Goal: Information Seeking & Learning: Find specific fact

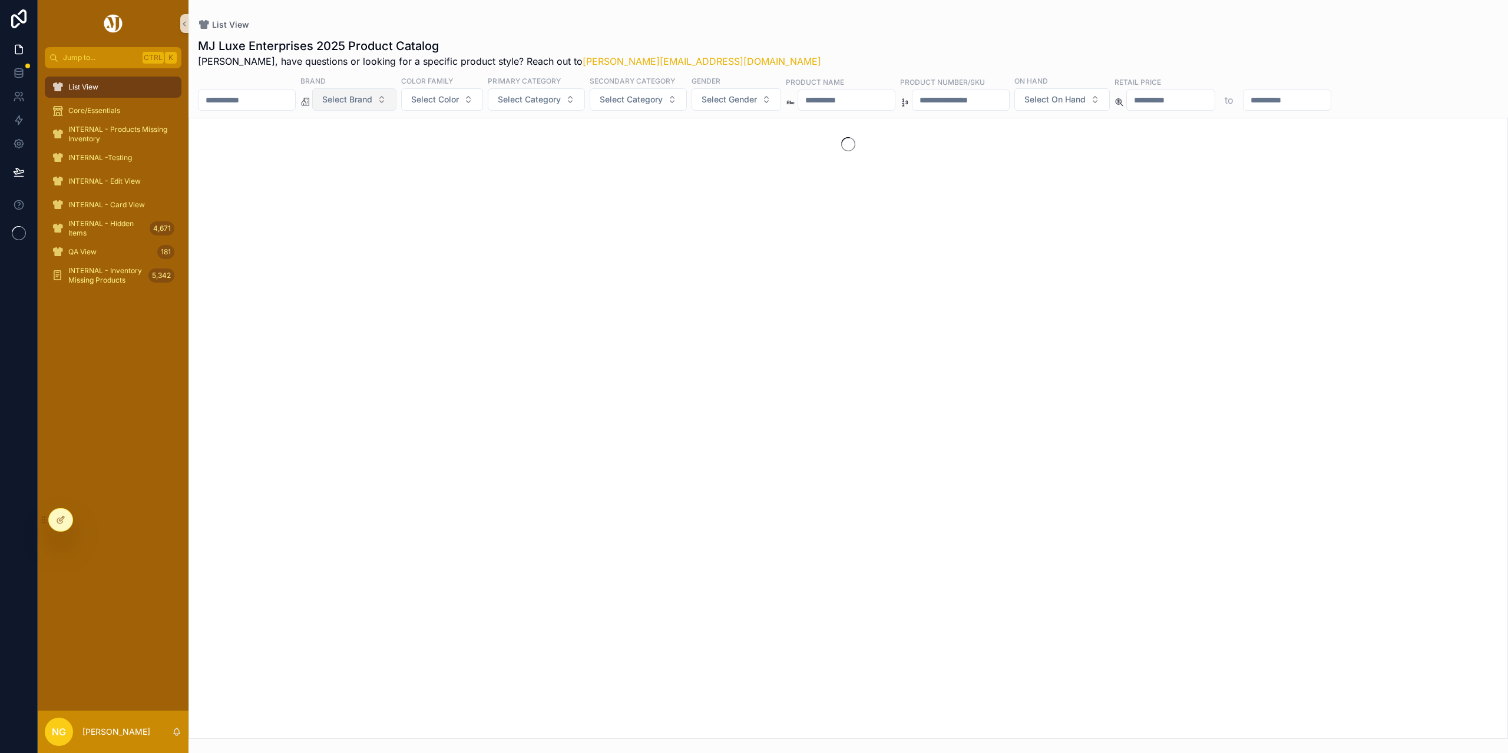
click at [396, 99] on button "Select Brand" at bounding box center [354, 99] width 84 height 22
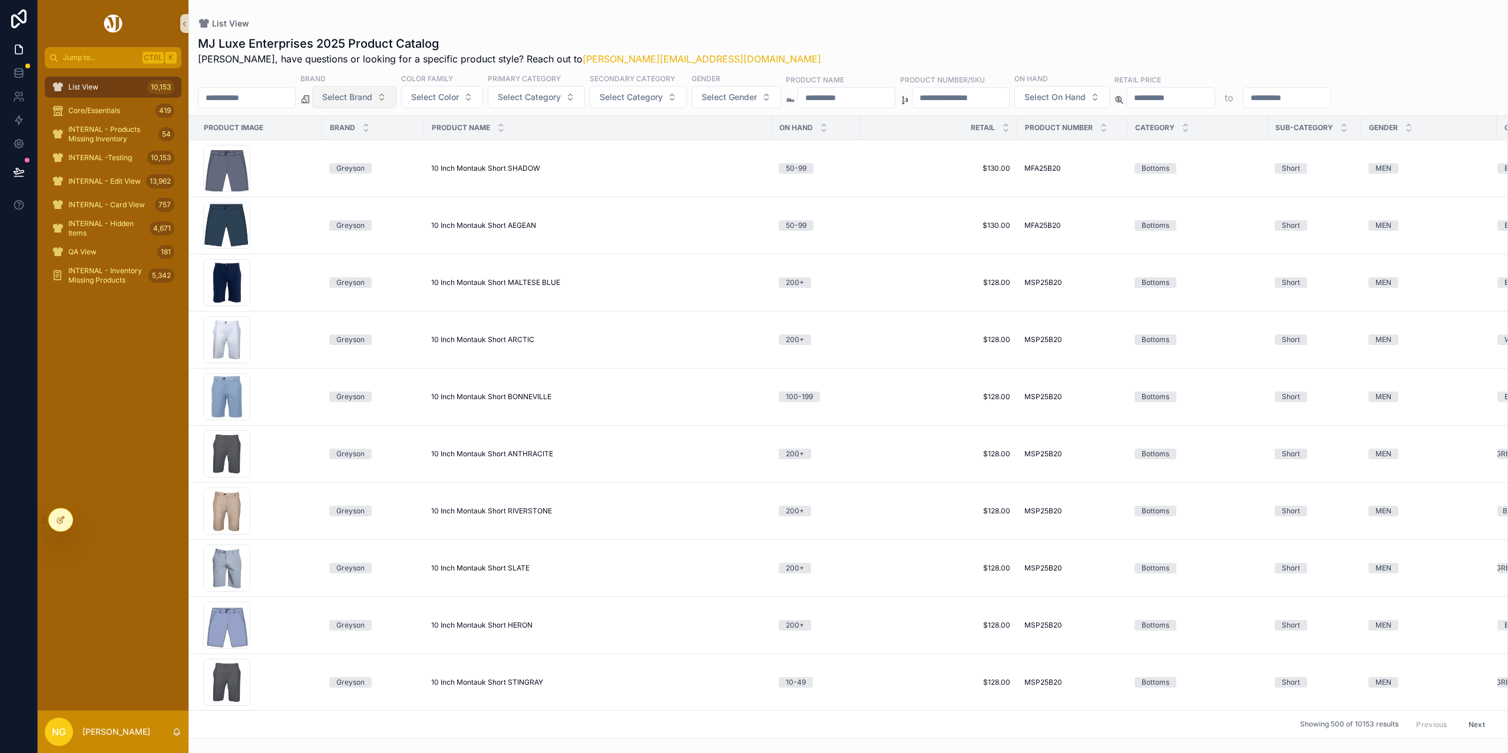
click at [396, 99] on button "Select Brand" at bounding box center [354, 97] width 84 height 22
click at [359, 144] on div "[PERSON_NAME]" at bounding box center [384, 144] width 141 height 19
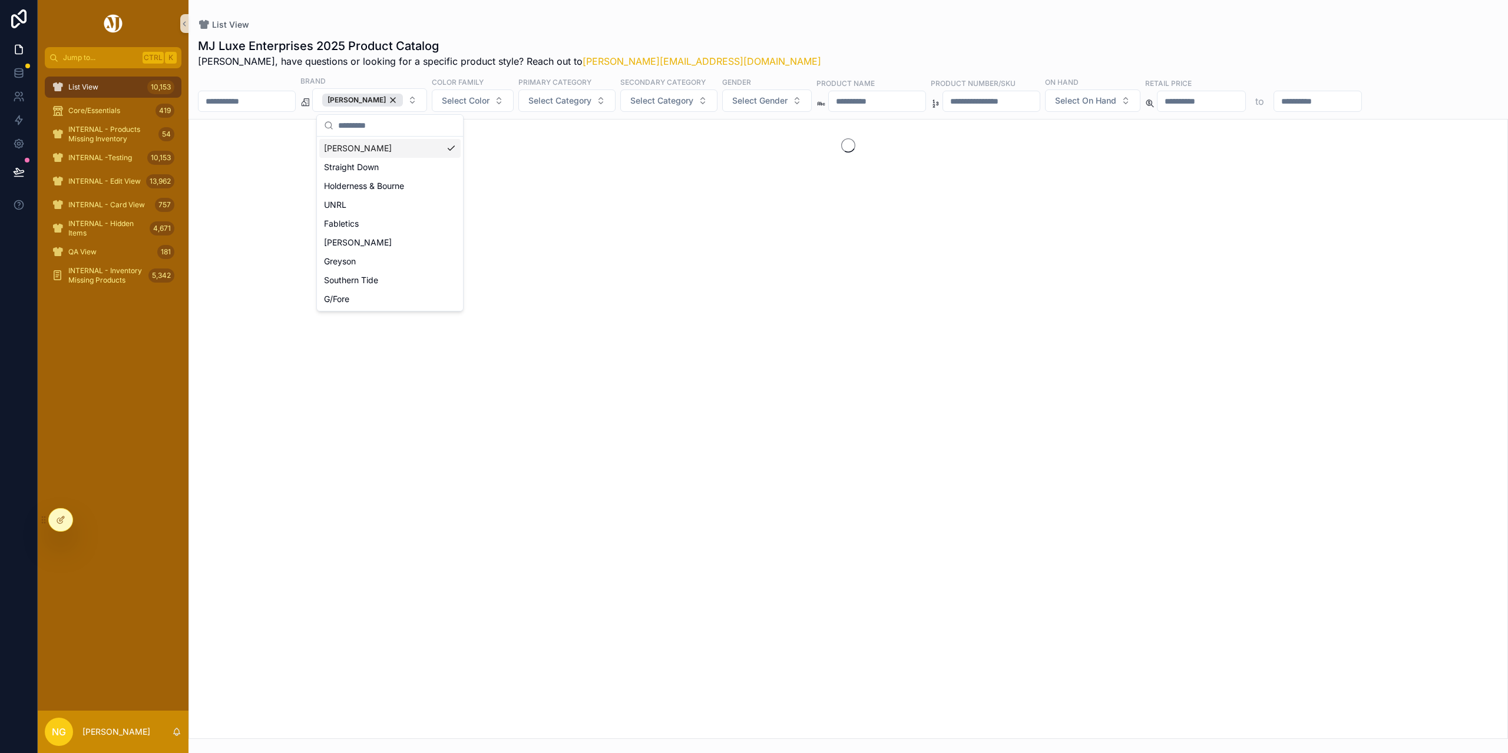
click at [791, 20] on div "List View" at bounding box center [848, 25] width 1300 height 12
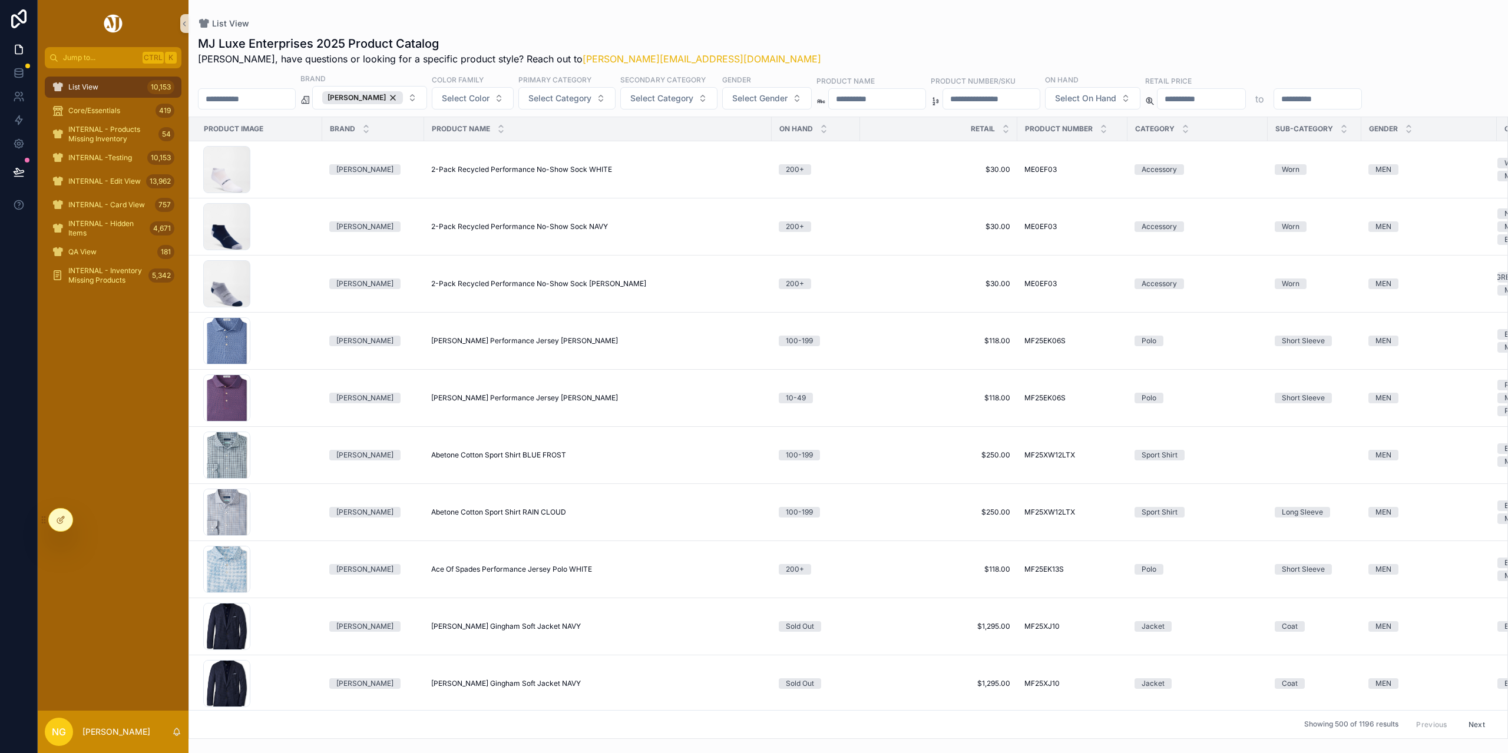
drag, startPoint x: 891, startPoint y: 95, endPoint x: 953, endPoint y: 67, distance: 68.0
click at [891, 96] on input "scrollable content" at bounding box center [877, 99] width 97 height 16
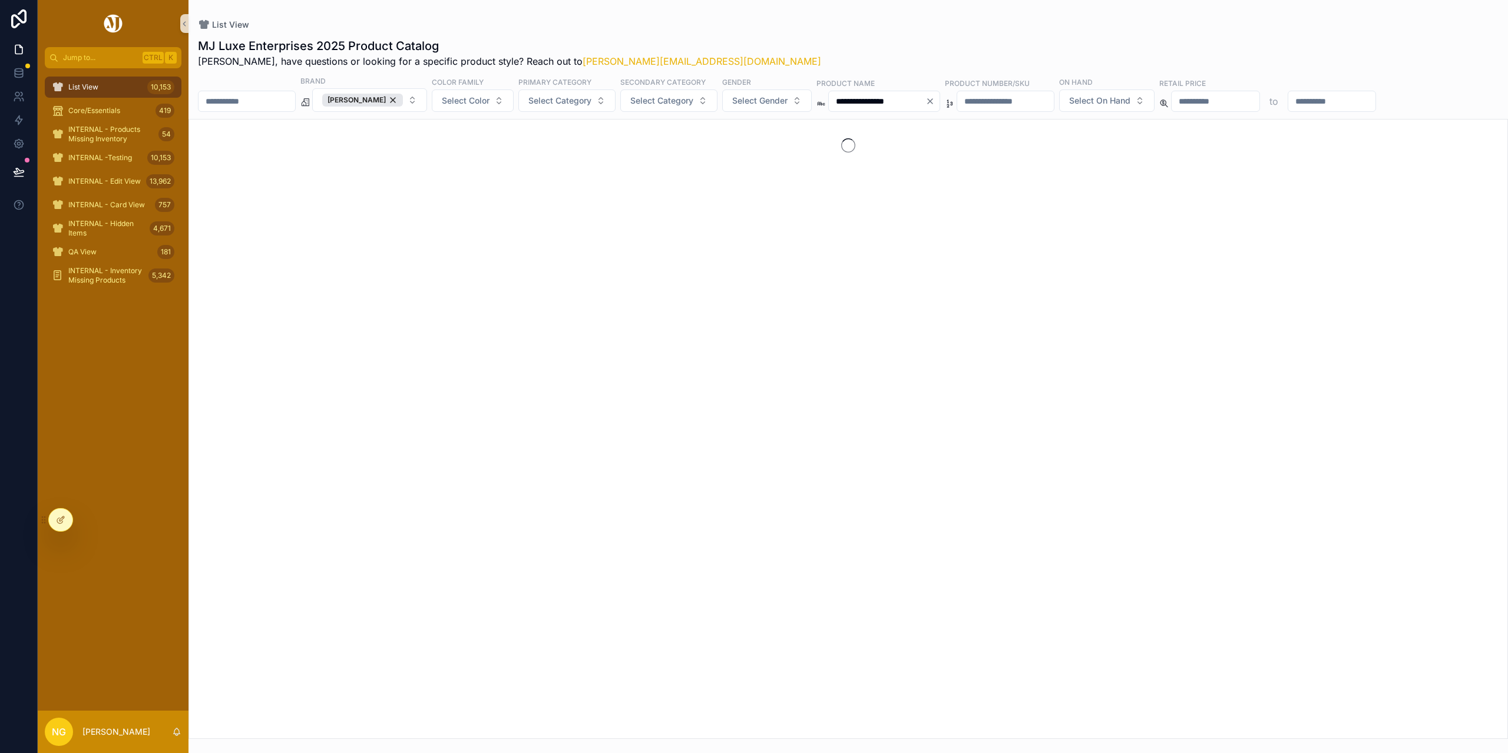
type input "**********"
click at [933, 31] on div "**********" at bounding box center [847, 385] width 1319 height 708
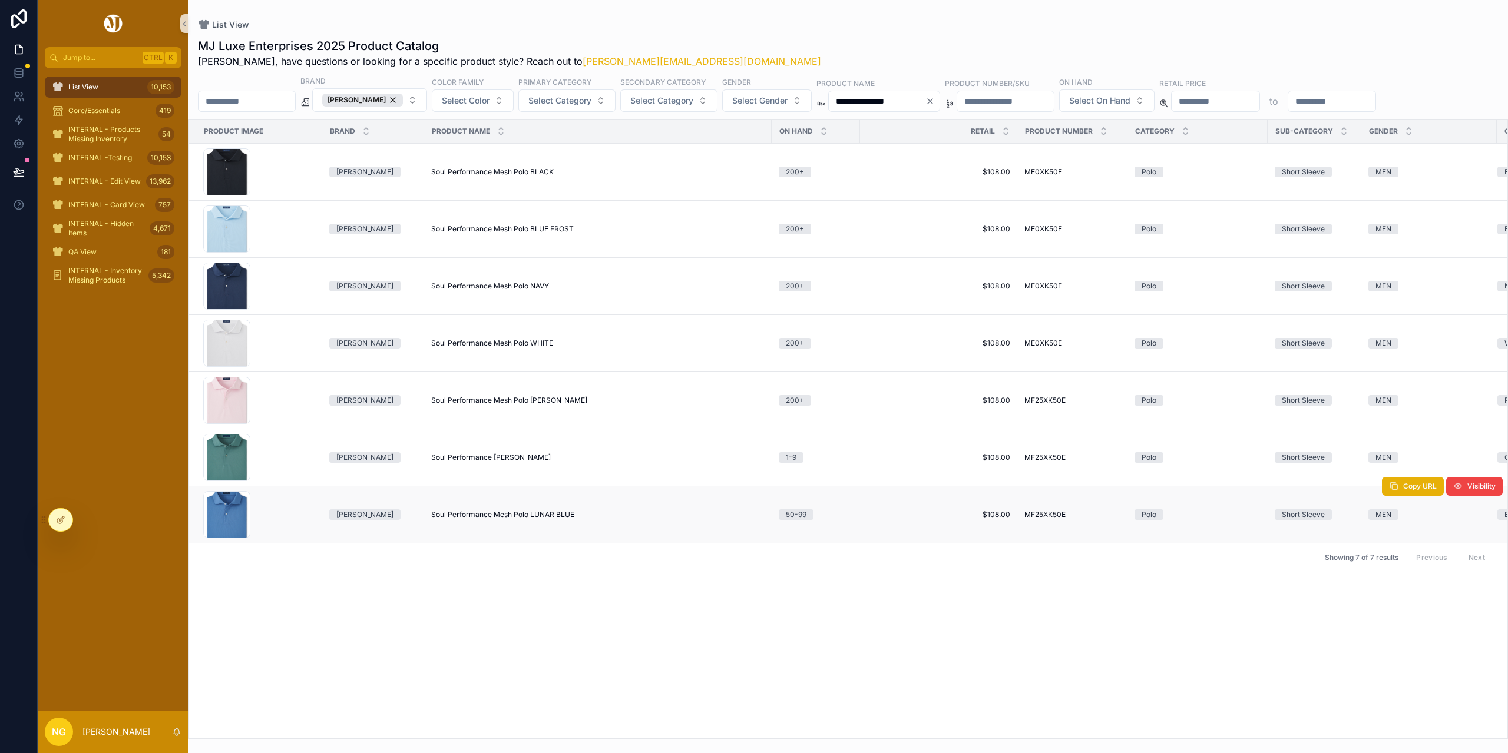
click at [545, 518] on span "Soul Performance Mesh Polo LUNAR BLUE" at bounding box center [502, 514] width 143 height 9
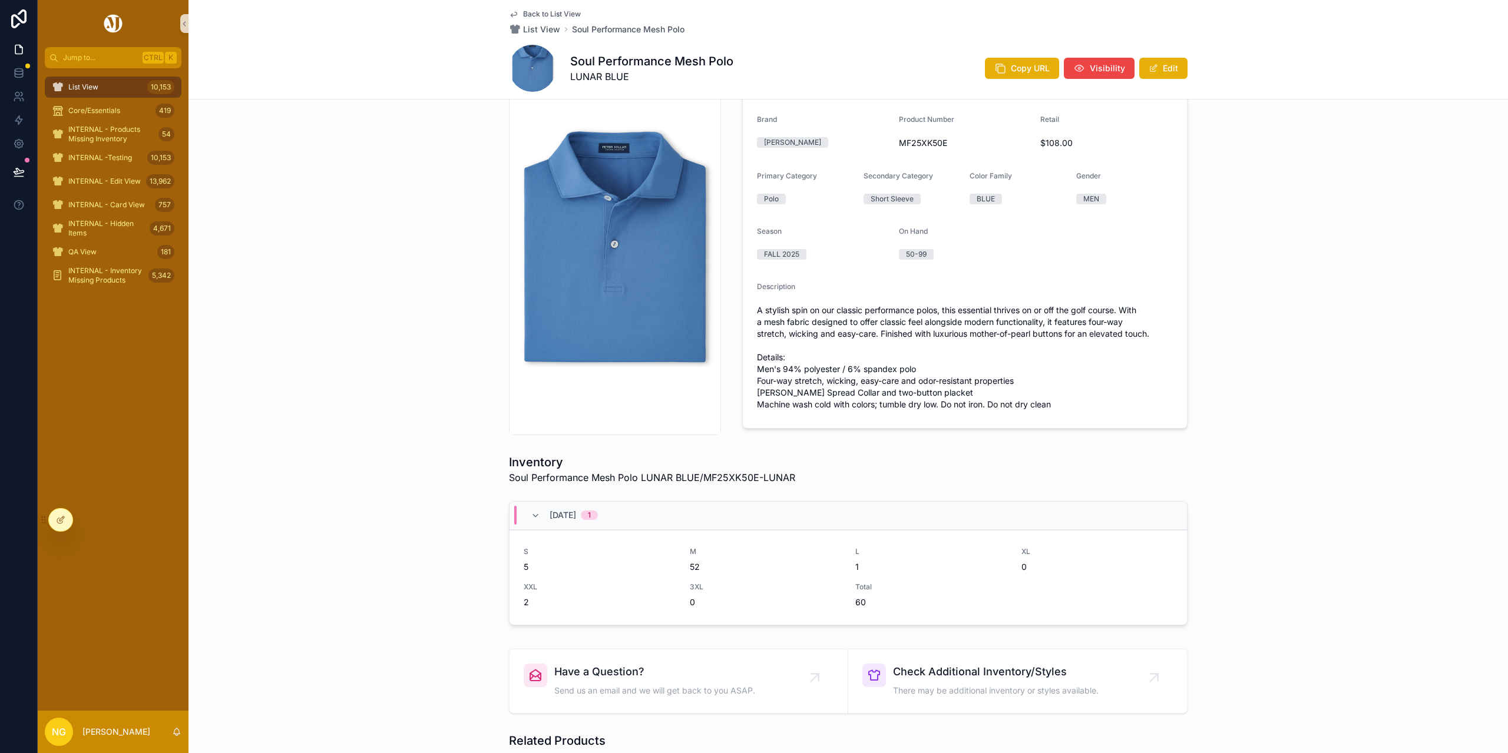
scroll to position [59, 0]
click at [546, 15] on span "Back to List View" at bounding box center [552, 13] width 58 height 9
